Goal: Task Accomplishment & Management: Manage account settings

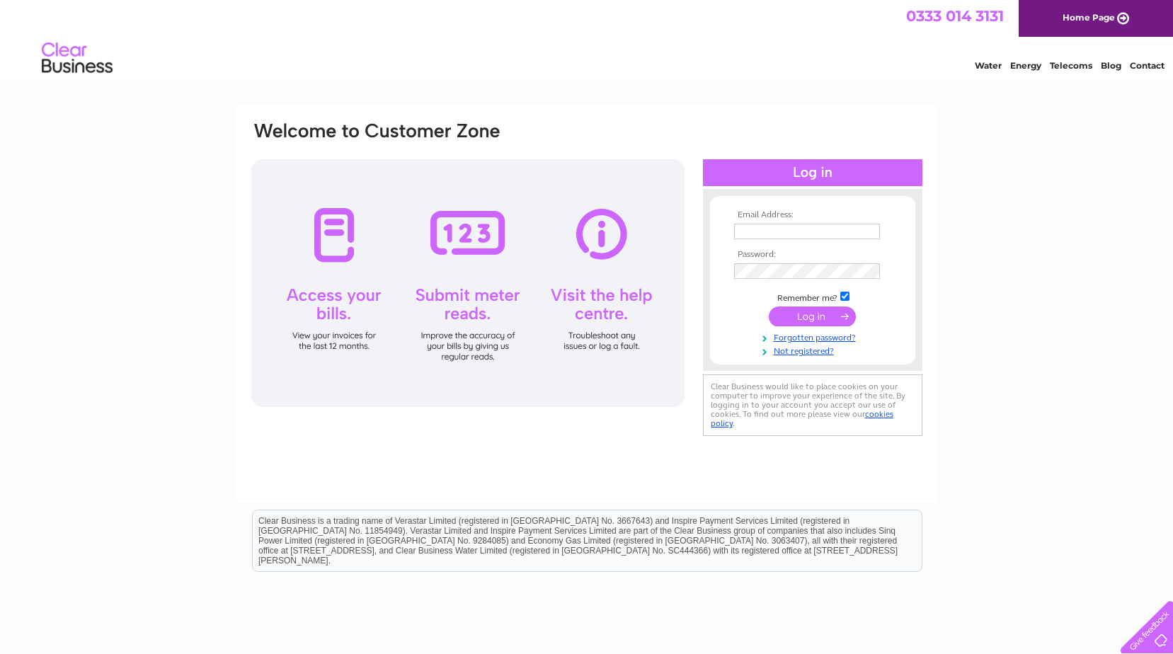
type input "[EMAIL_ADDRESS][DOMAIN_NAME]"
click at [839, 316] on input "submit" at bounding box center [811, 316] width 87 height 20
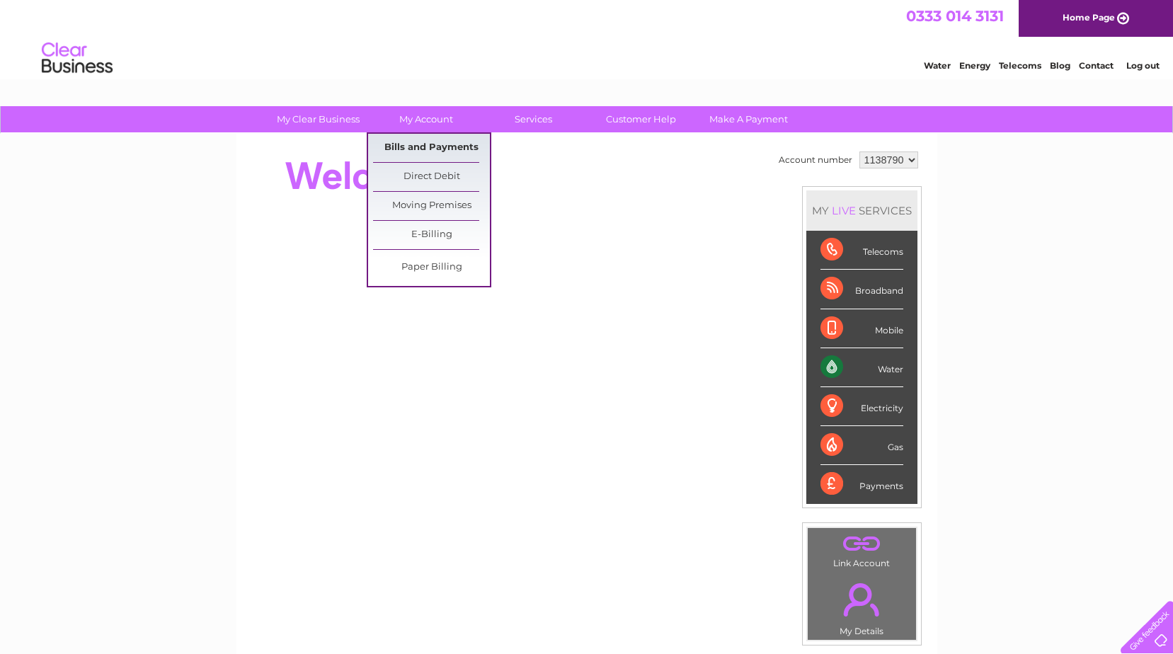
click at [447, 143] on link "Bills and Payments" at bounding box center [431, 148] width 117 height 28
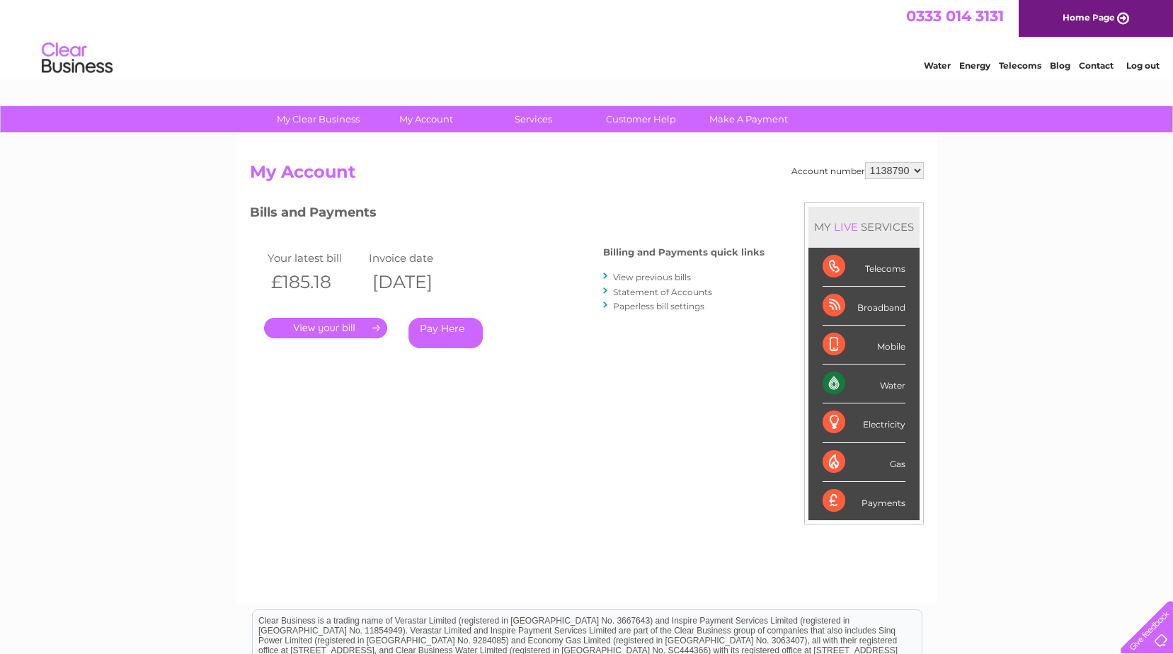
click at [309, 329] on link "." at bounding box center [325, 328] width 123 height 21
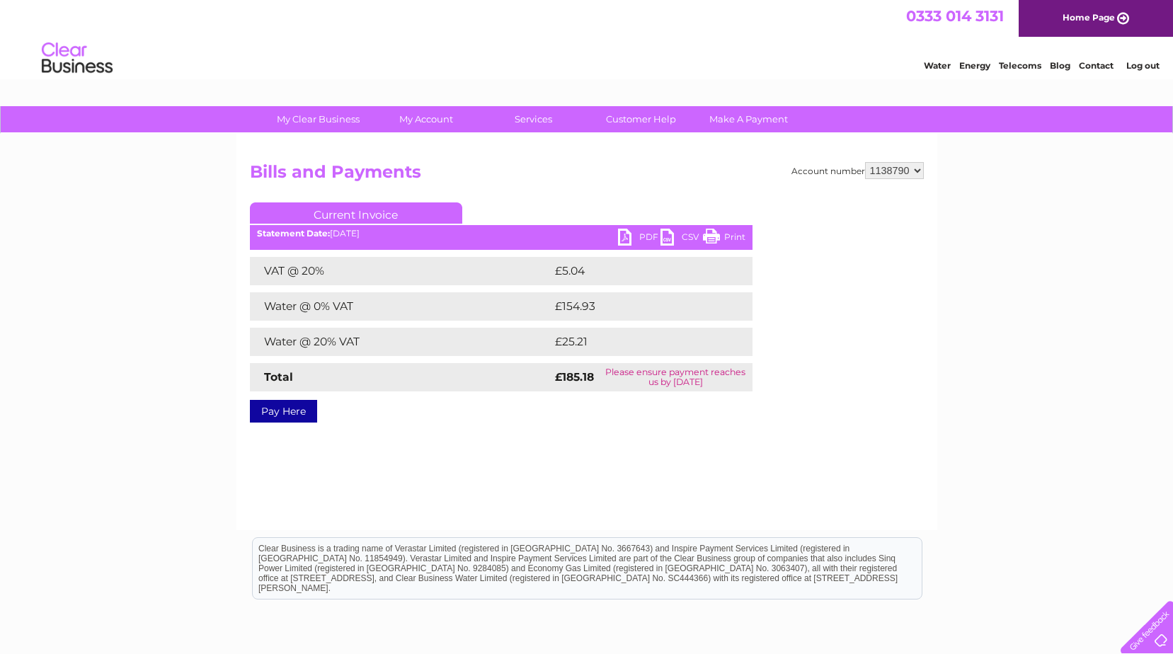
click at [641, 241] on link "PDF" at bounding box center [639, 239] width 42 height 21
